Goal: Transaction & Acquisition: Register for event/course

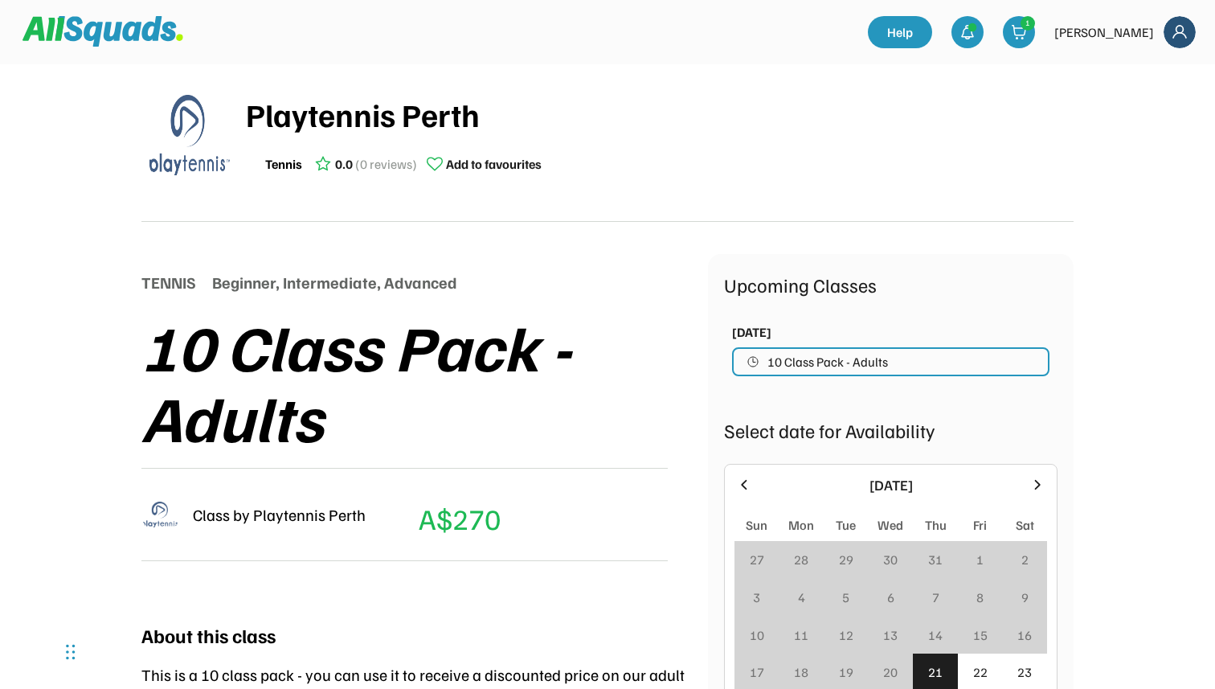
click at [161, 509] on img at bounding box center [160, 514] width 39 height 39
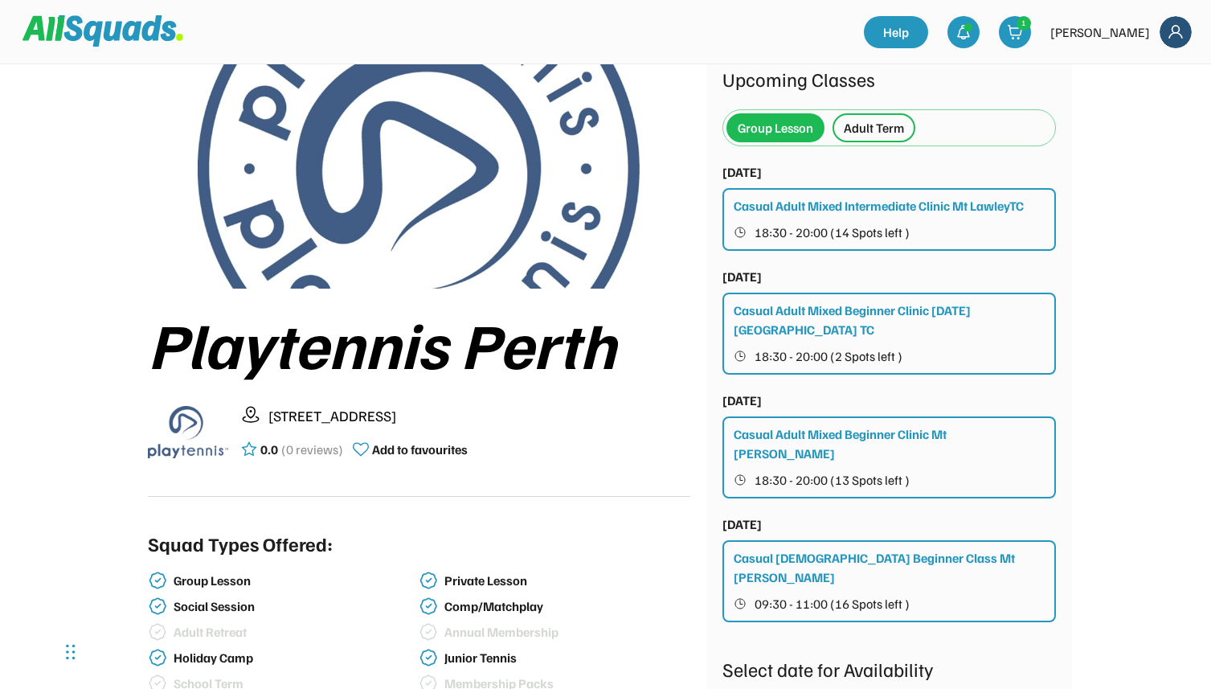
scroll to position [71, 0]
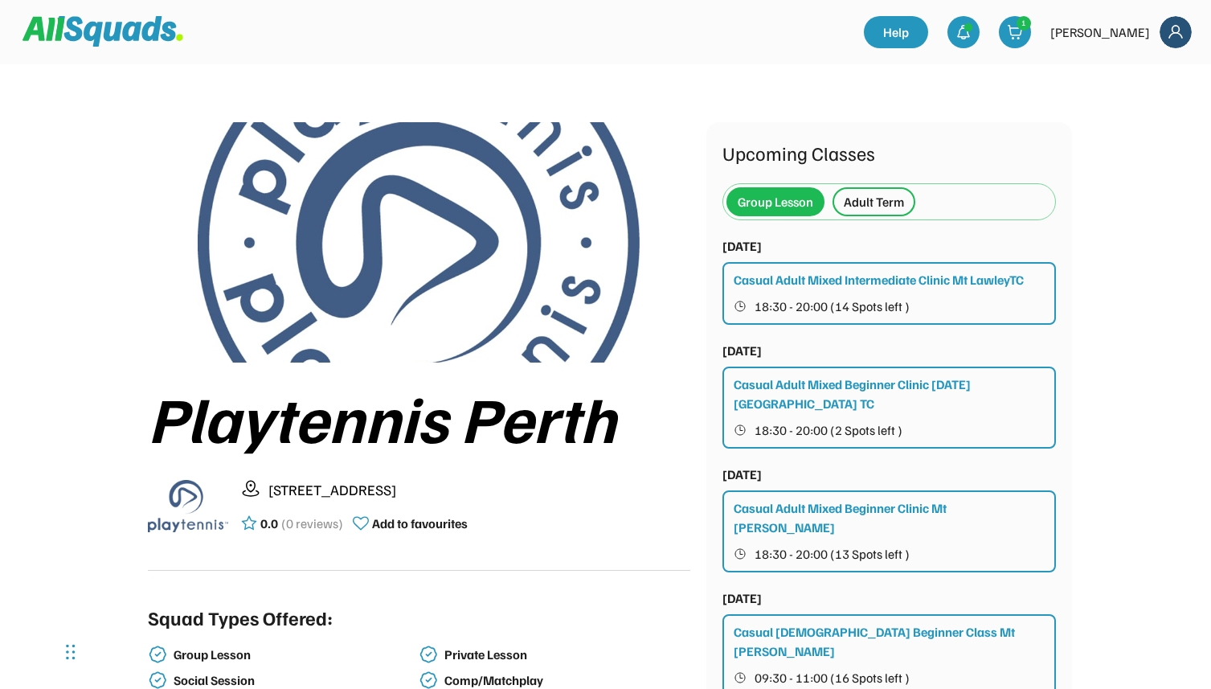
click at [878, 203] on div "Adult Term" at bounding box center [874, 201] width 60 height 19
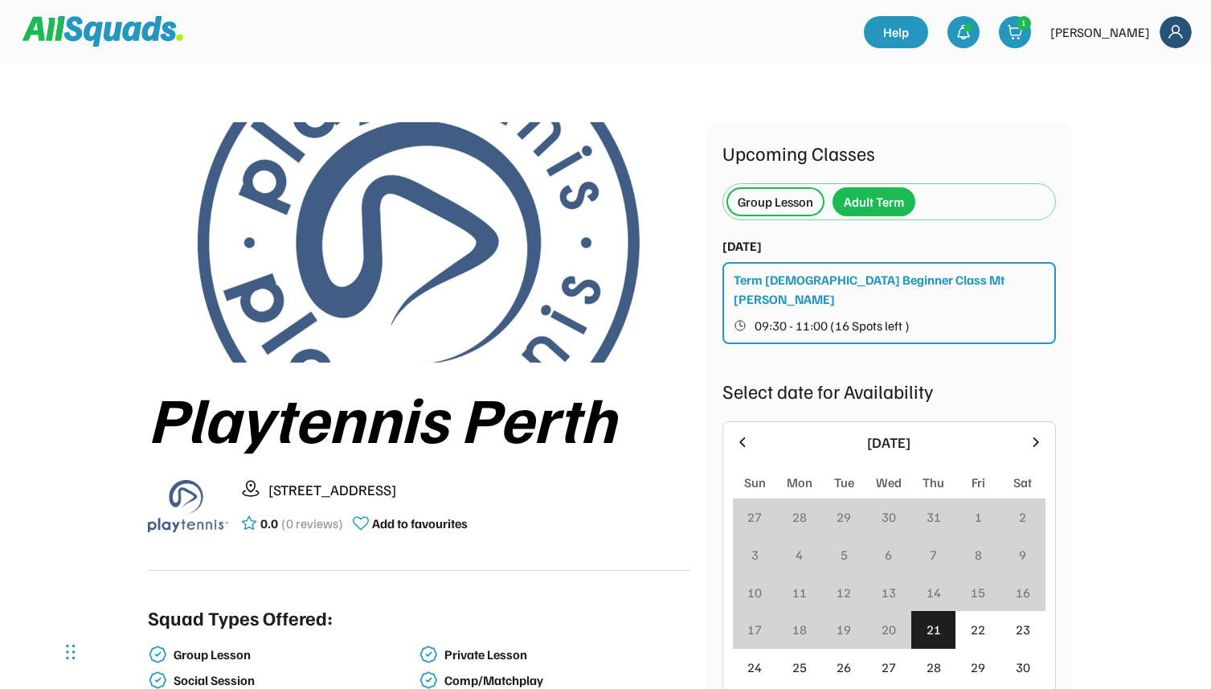
click at [760, 200] on div "Group Lesson" at bounding box center [776, 201] width 76 height 19
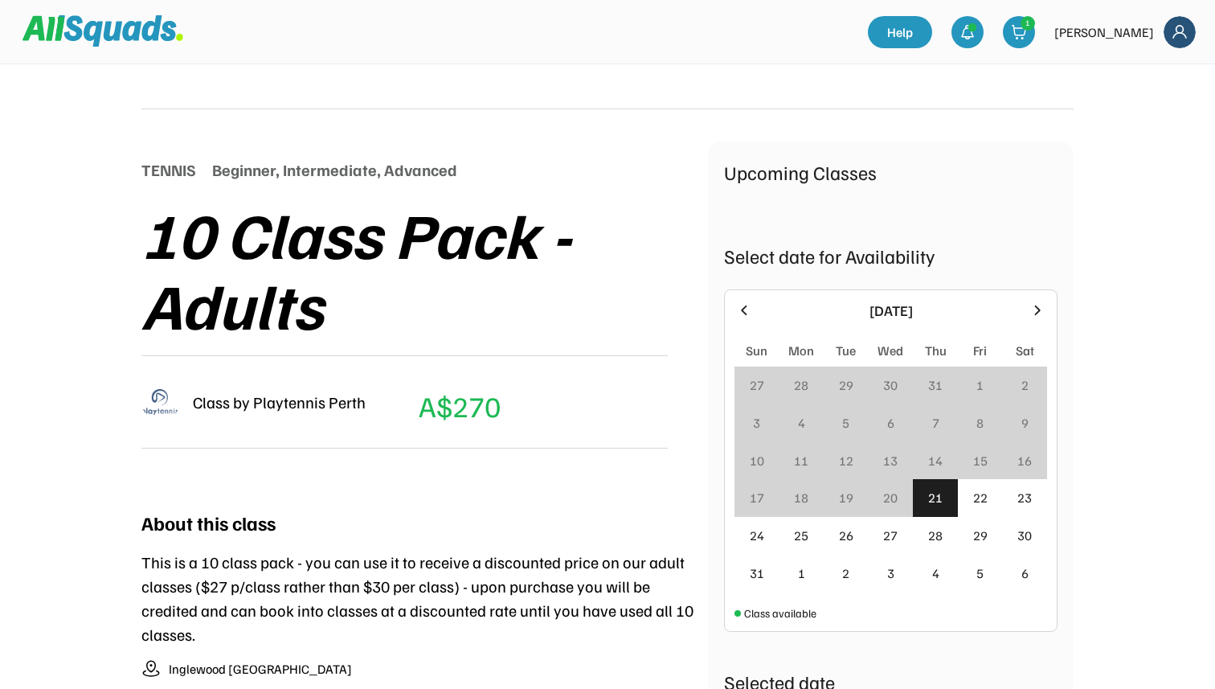
scroll to position [118, 0]
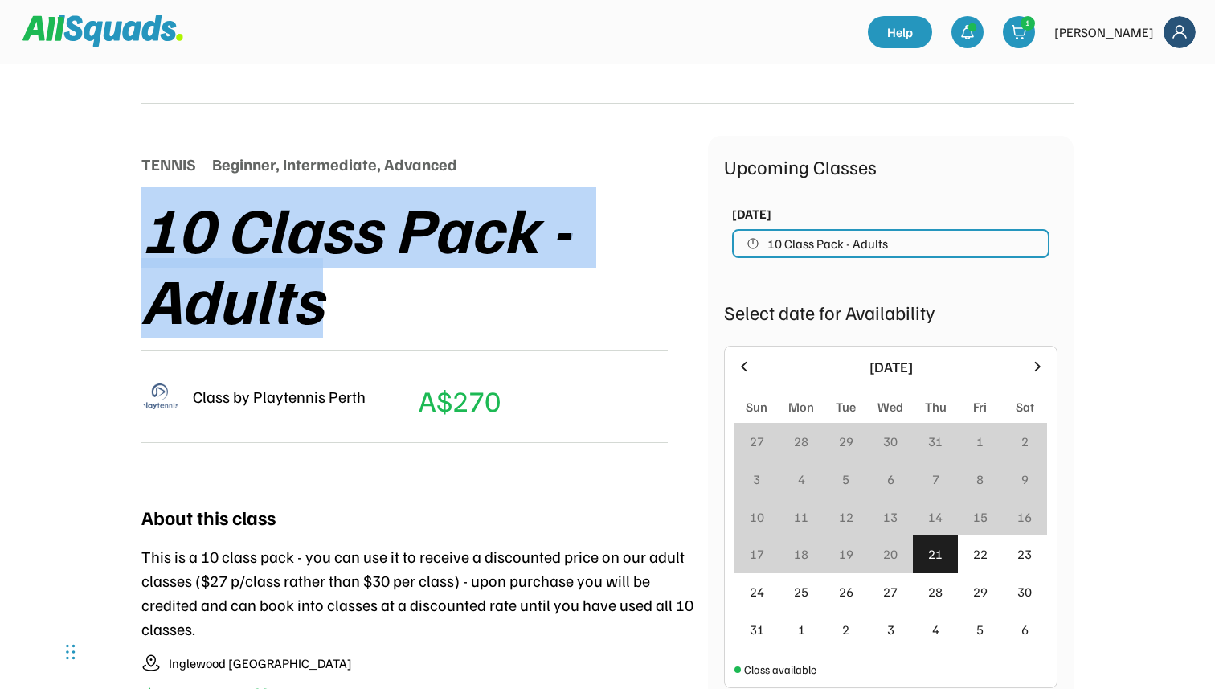
drag, startPoint x: 159, startPoint y: 219, endPoint x: 315, endPoint y: 292, distance: 171.9
click at [315, 292] on div "10 Class Pack - Adults" at bounding box center [424, 262] width 567 height 141
copy div "10 Class Pack - Adults"
click at [315, 292] on div "10 Class Pack - Adults" at bounding box center [424, 262] width 567 height 141
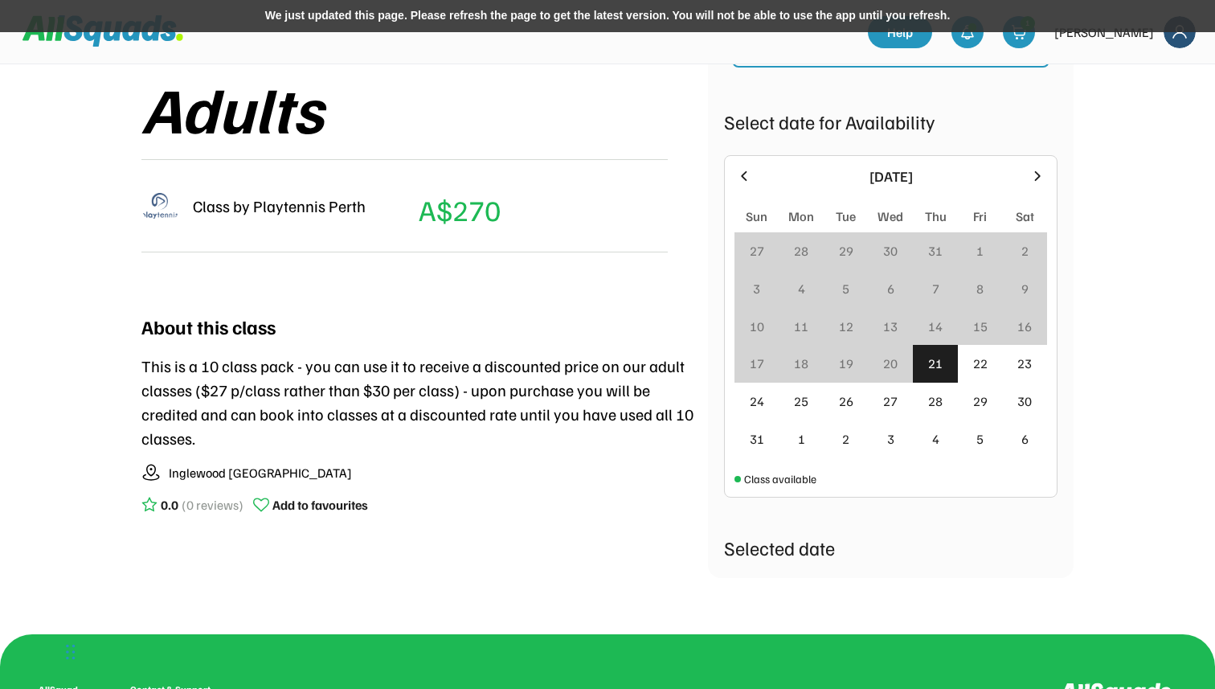
scroll to position [0, 0]
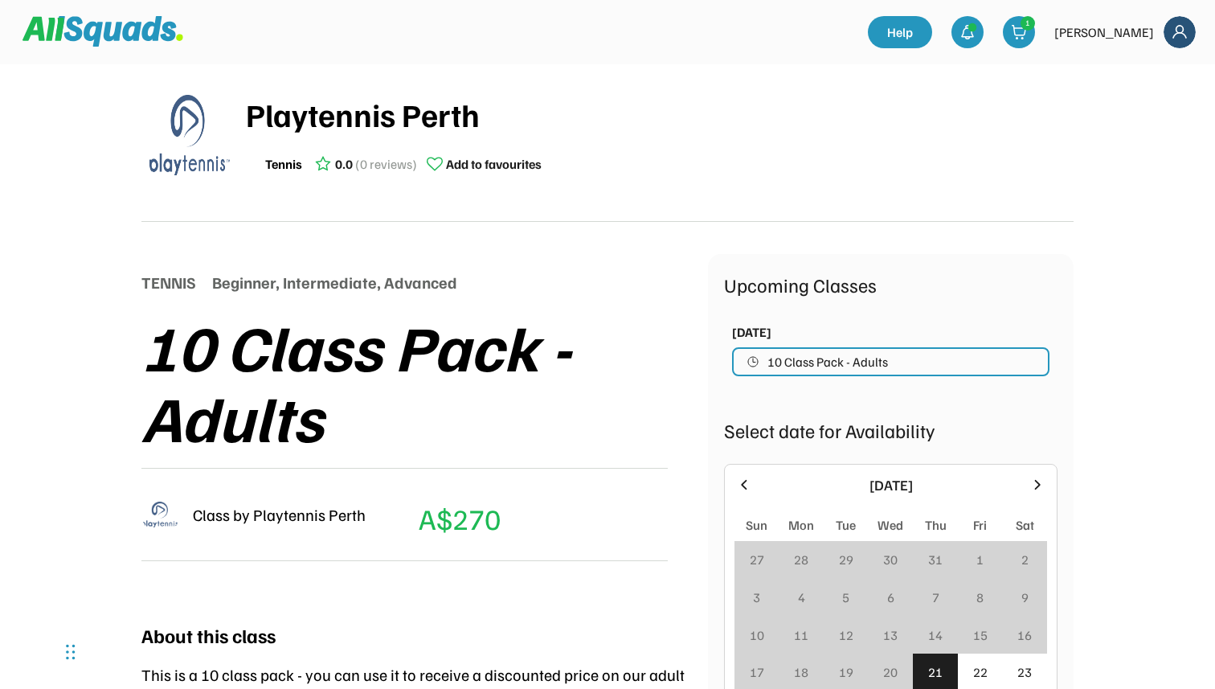
click at [162, 510] on img at bounding box center [160, 514] width 39 height 39
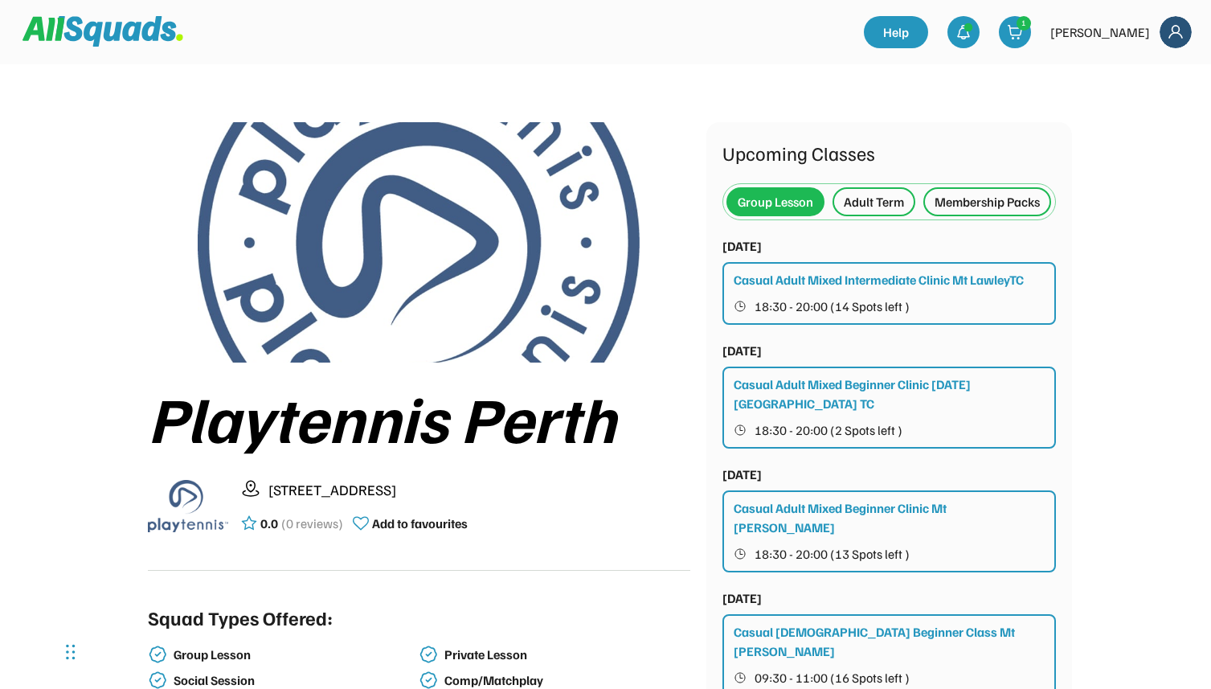
click at [935, 211] on div "Membership Packs" at bounding box center [987, 201] width 105 height 19
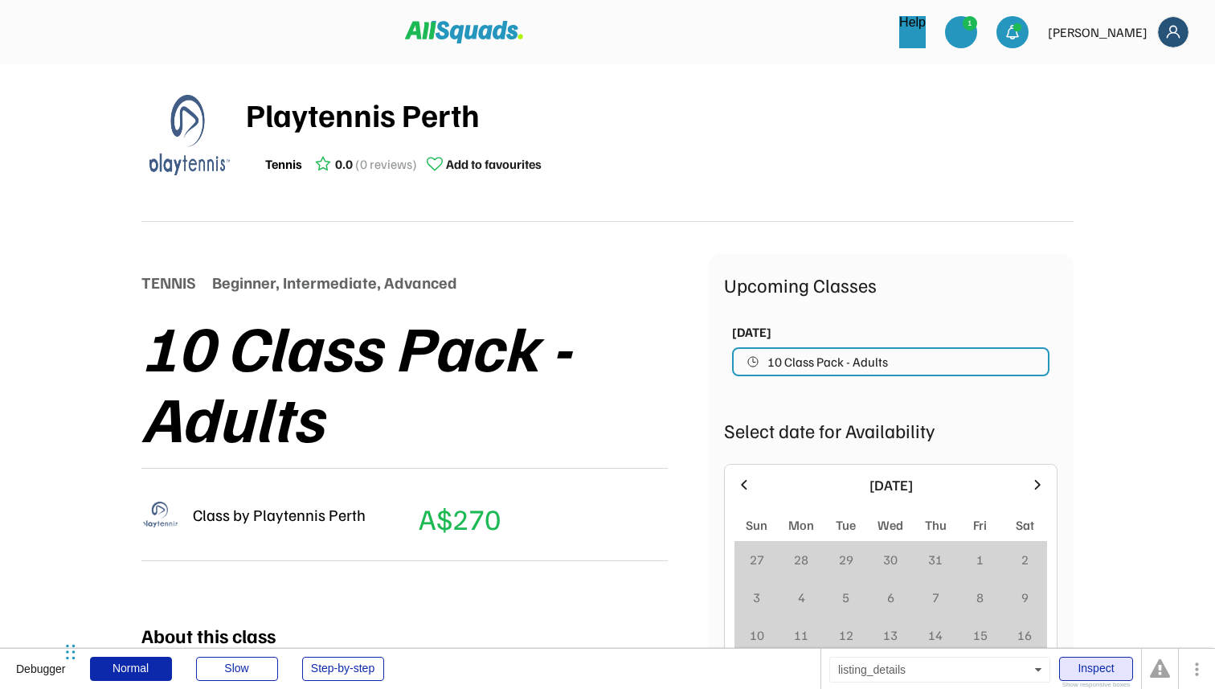
click at [1109, 662] on div "Inspect" at bounding box center [1096, 669] width 74 height 24
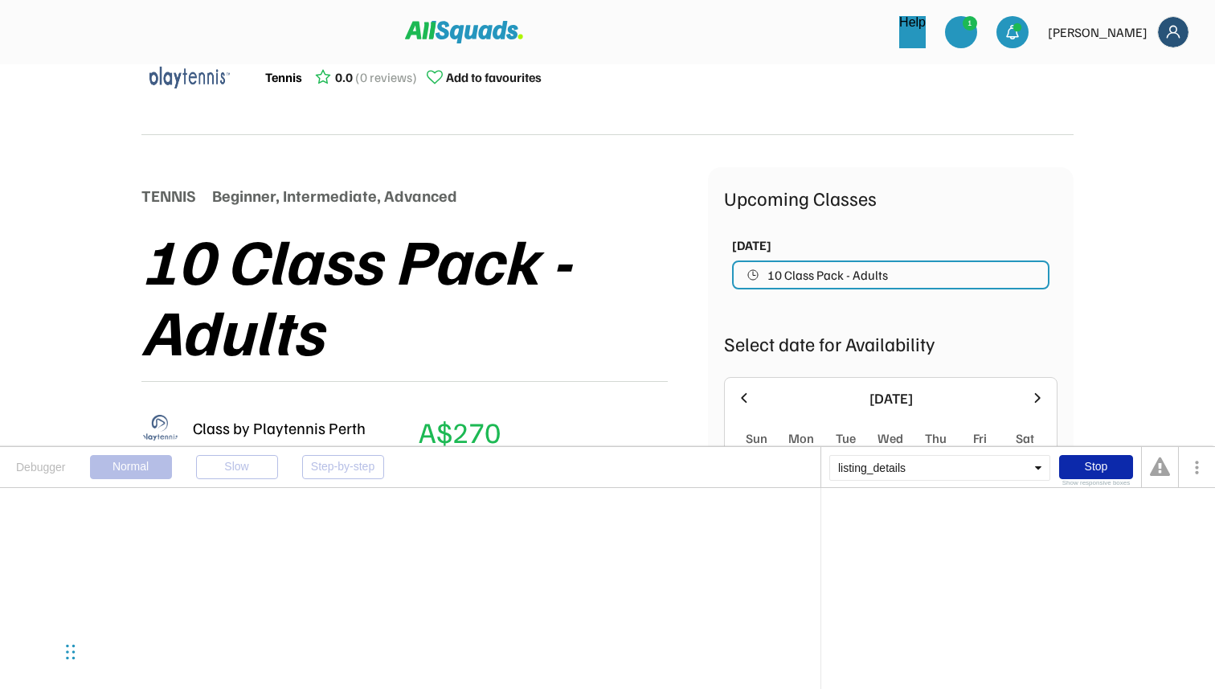
scroll to position [123, 0]
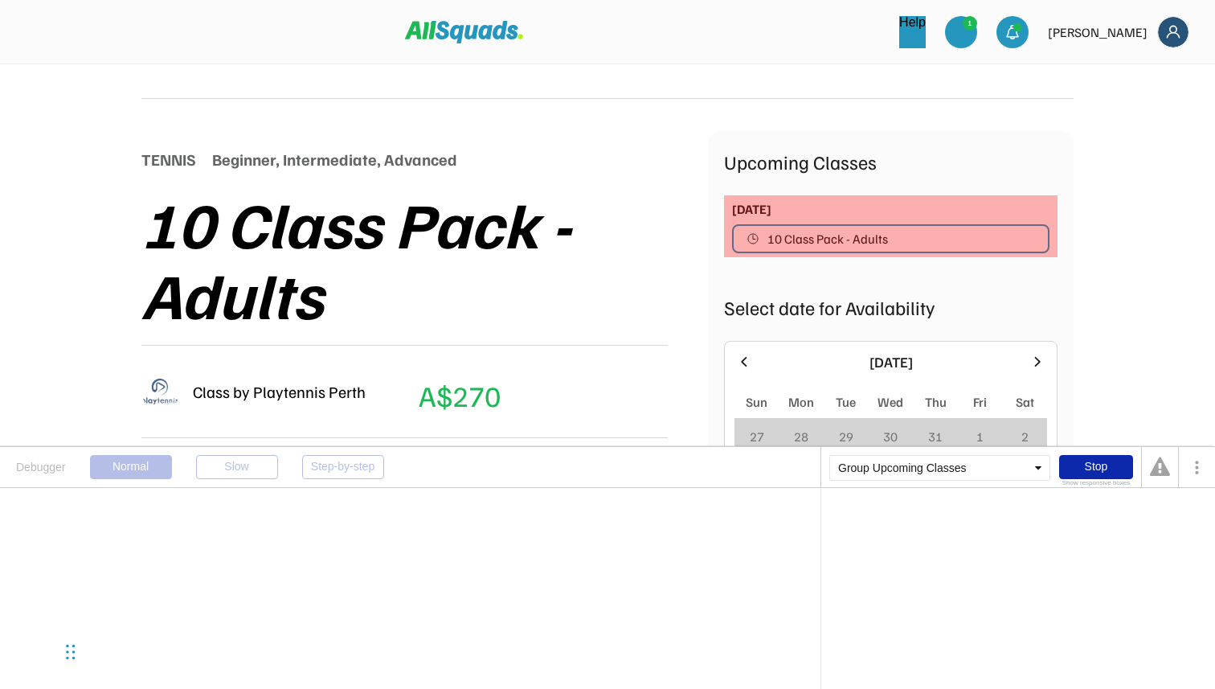
click at [904, 205] on div "Thu 31 July, 2025 10 Class Pack - Adults" at bounding box center [891, 226] width 334 height 62
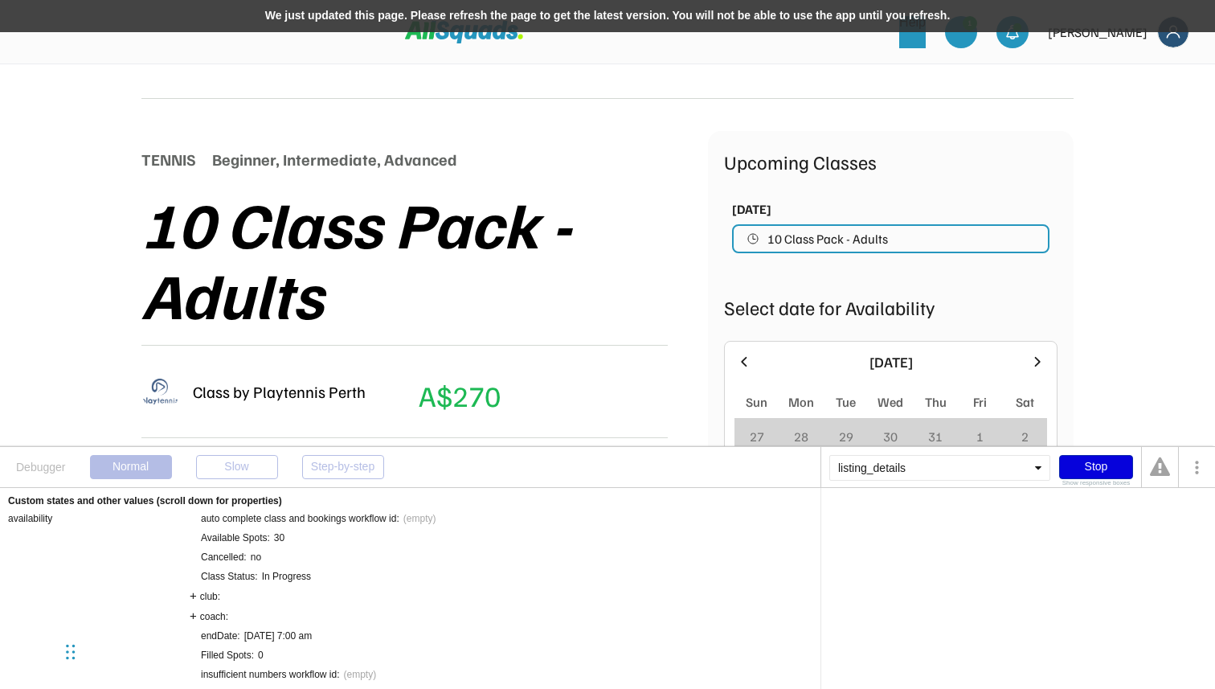
click at [1102, 464] on div "Stop" at bounding box center [1096, 467] width 74 height 24
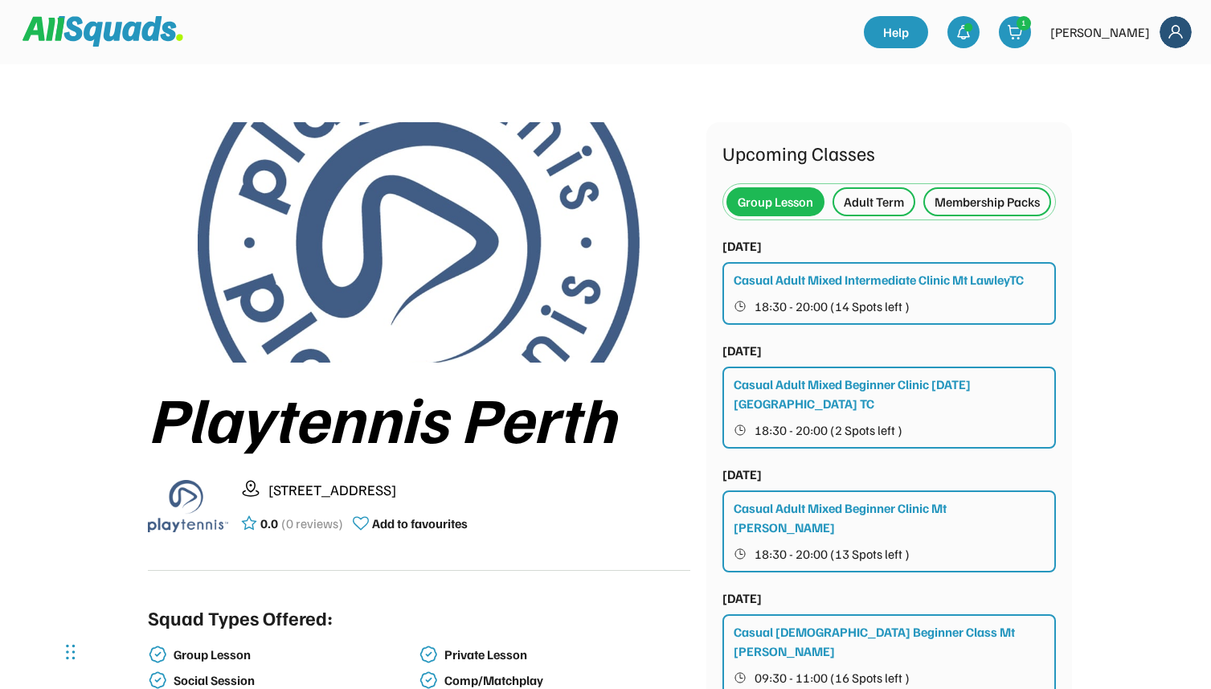
click at [935, 211] on div "Membership Packs" at bounding box center [987, 201] width 105 height 19
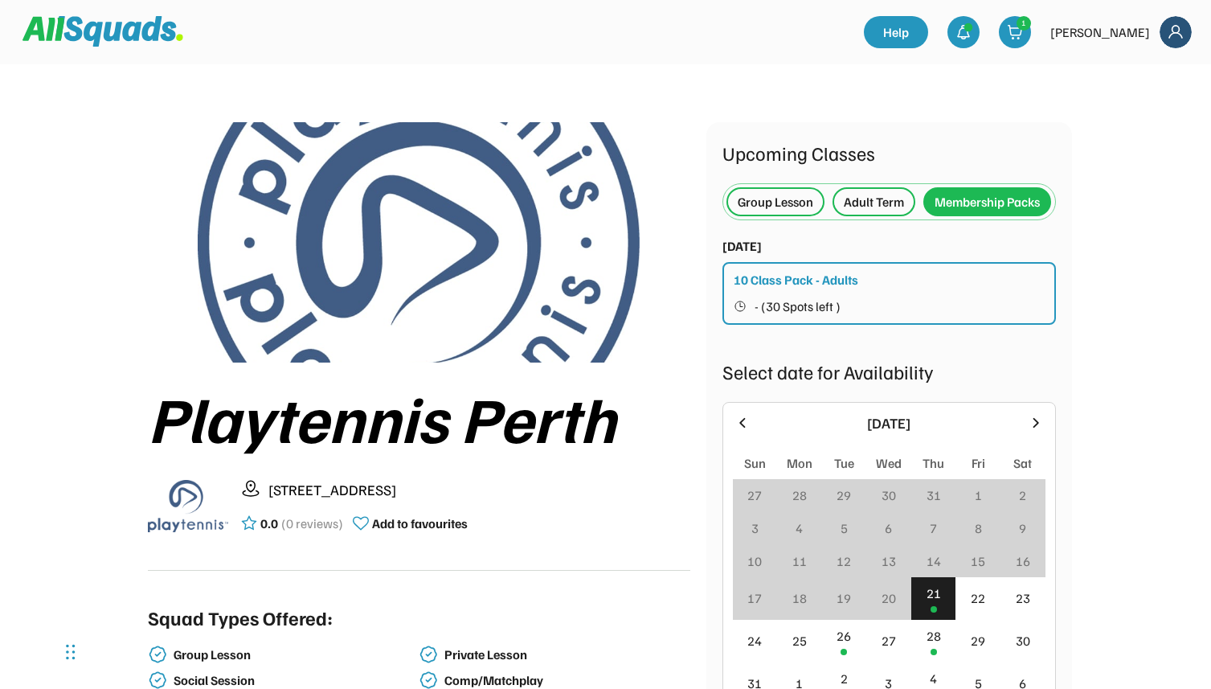
click at [798, 195] on div "Group Lesson" at bounding box center [776, 201] width 76 height 19
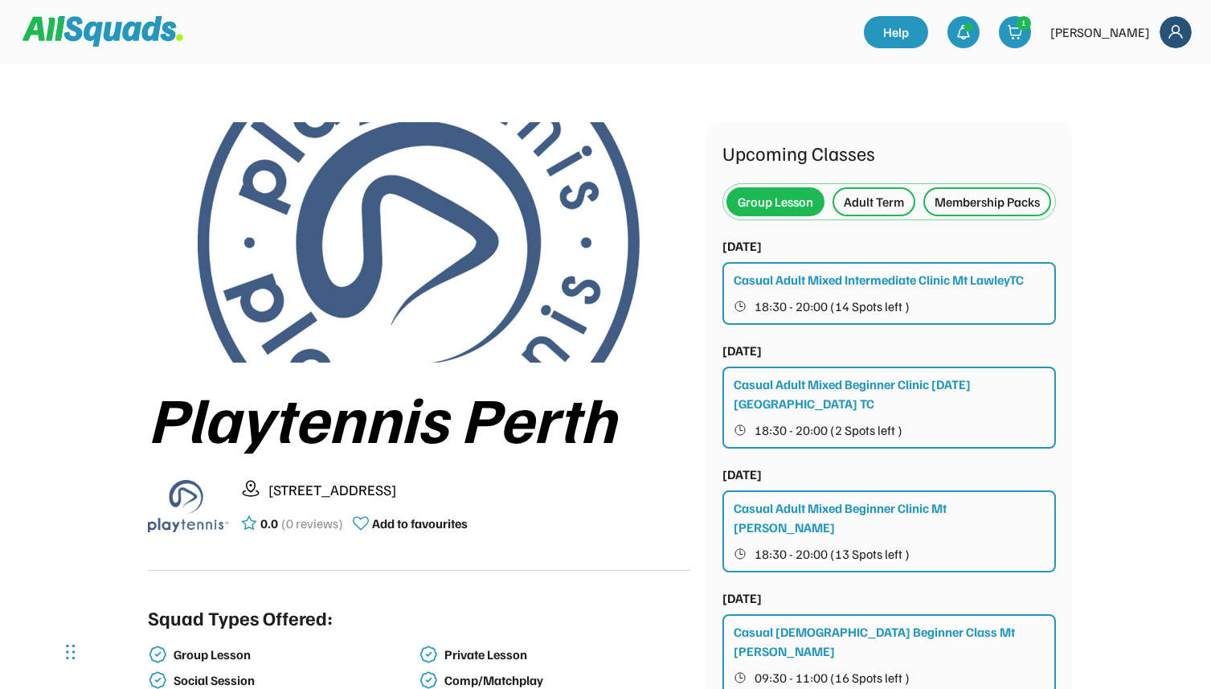
scroll to position [23, 0]
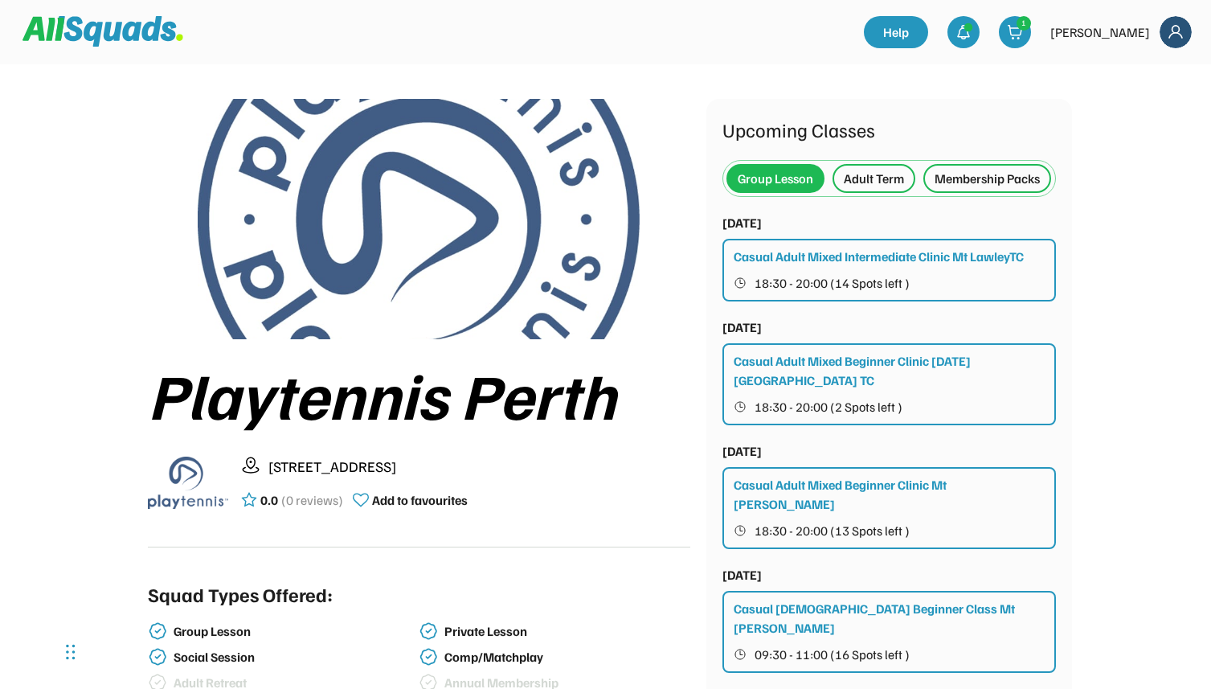
click at [935, 188] on div "Membership Packs" at bounding box center [987, 178] width 105 height 19
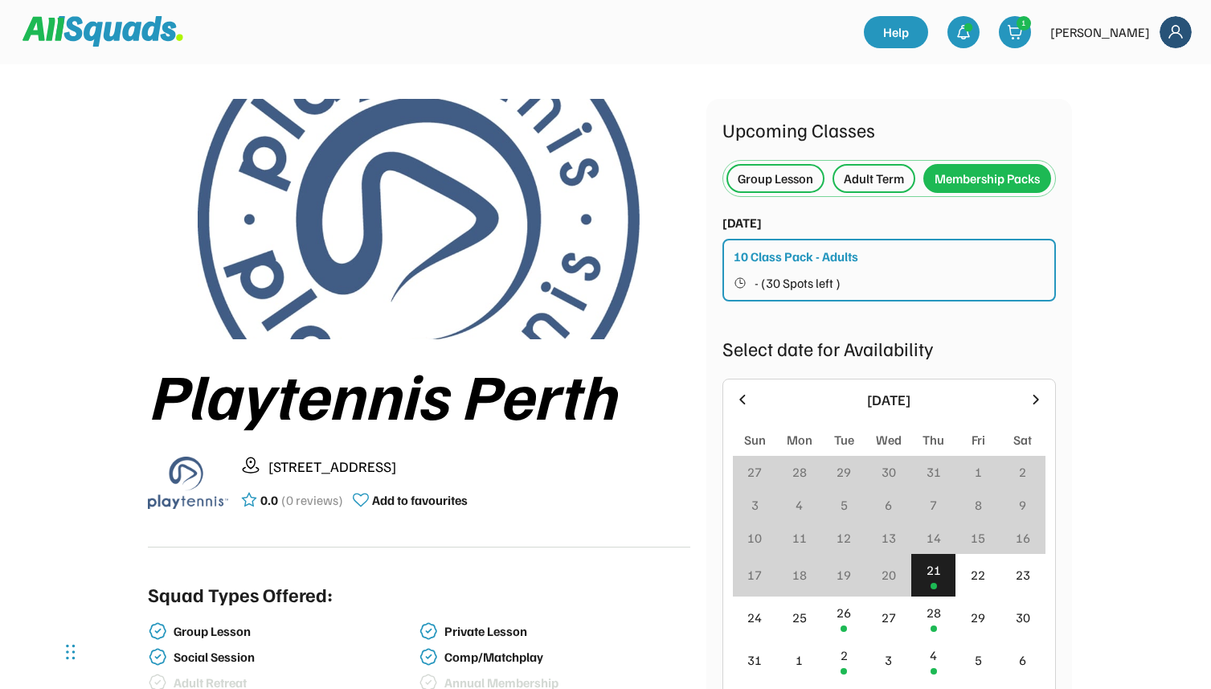
click at [850, 293] on button "- (30 Spots left )" at bounding box center [890, 283] width 313 height 21
